Goal: Task Accomplishment & Management: Complete application form

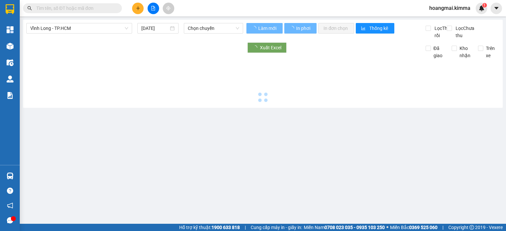
type input "[DATE]"
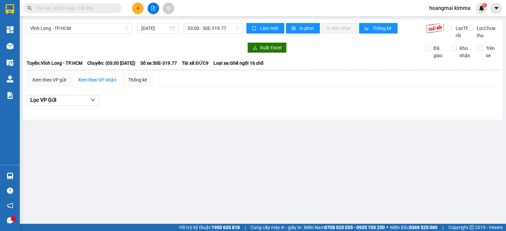
click at [82, 9] on input "text" at bounding box center [75, 8] width 78 height 7
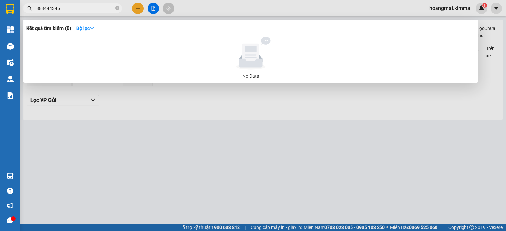
click at [93, 8] on input "888444345" at bounding box center [75, 8] width 78 height 7
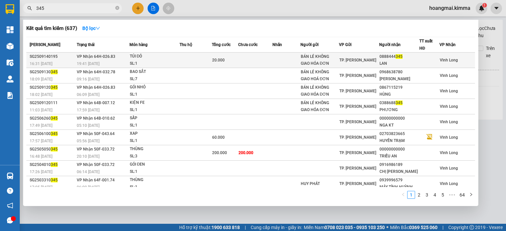
type input "345"
click at [174, 59] on div "TÚI ĐỎ" at bounding box center [154, 56] width 49 height 7
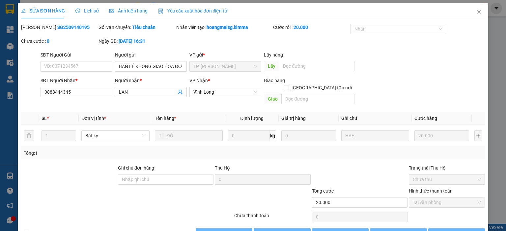
type input "BÁN LẺ KHÔNG GIAO HÓA ĐƠN"
type input "0888444345"
type input "LAN"
type input "20.000"
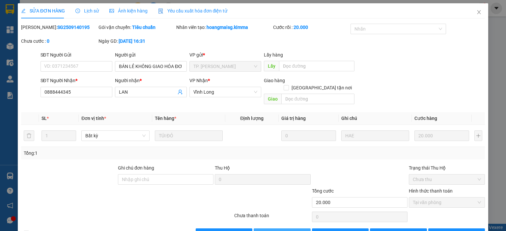
click at [285, 230] on span "[PERSON_NAME] và Giao hàng" at bounding box center [297, 233] width 63 height 7
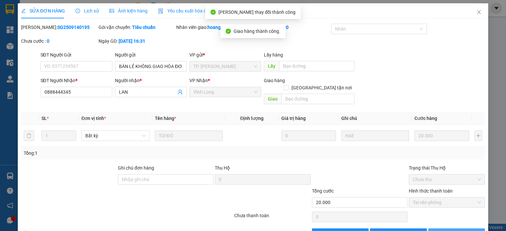
click at [438, 231] on icon "printer" at bounding box center [435, 233] width 5 height 5
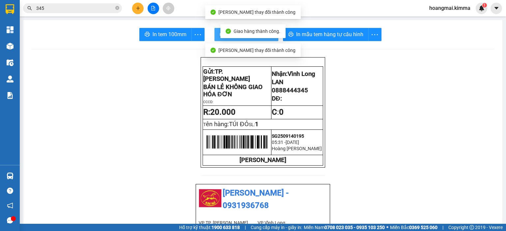
click at [220, 33] on icon "printer" at bounding box center [222, 34] width 5 height 5
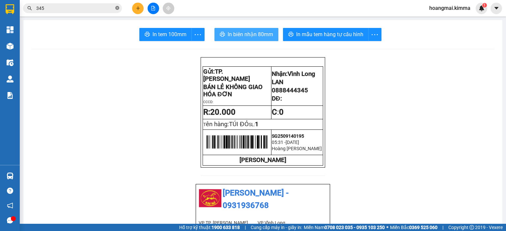
click at [119, 9] on icon "close-circle" at bounding box center [117, 8] width 4 height 4
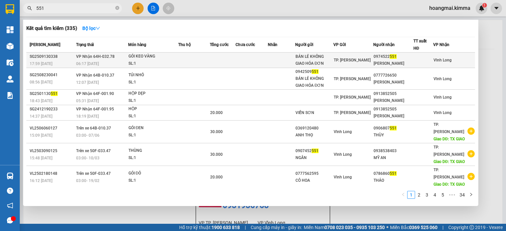
type input "551"
click at [395, 59] on span "551" at bounding box center [392, 56] width 7 height 5
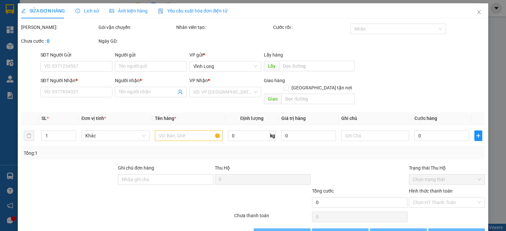
type input "BÁN LẺ KHÔNG GIAO HÓA ĐƠN"
type input "0974522551"
type input "[PERSON_NAME]"
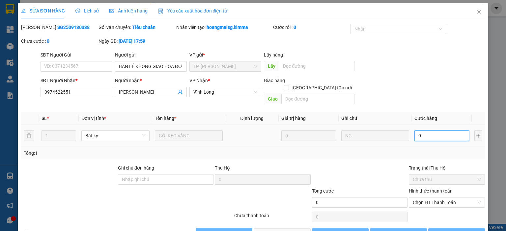
click at [427, 131] on input "0" at bounding box center [441, 136] width 55 height 11
type input "2"
type input "20"
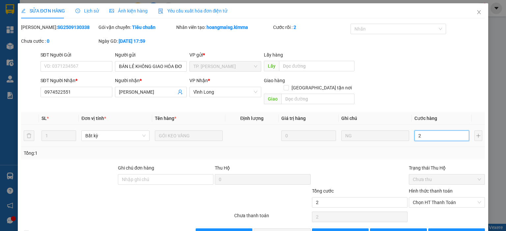
type input "20"
click at [444, 198] on span "Chọn HT Thanh Toán" at bounding box center [447, 203] width 68 height 10
type input "20"
type input "20.000"
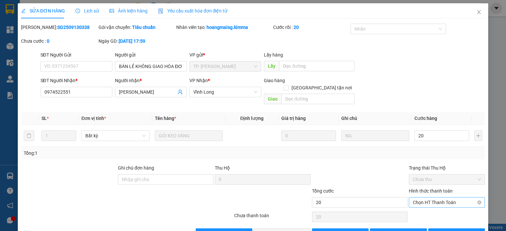
type input "20.000"
click at [415, 210] on div "Tại văn phòng" at bounding box center [442, 208] width 67 height 7
type input "0"
click at [283, 230] on span "[PERSON_NAME] và Giao hàng" at bounding box center [297, 233] width 63 height 7
